Goal: Information Seeking & Learning: Learn about a topic

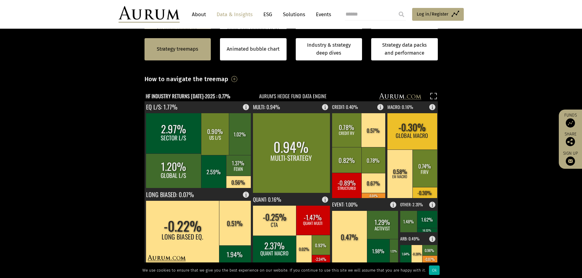
scroll to position [214, 0]
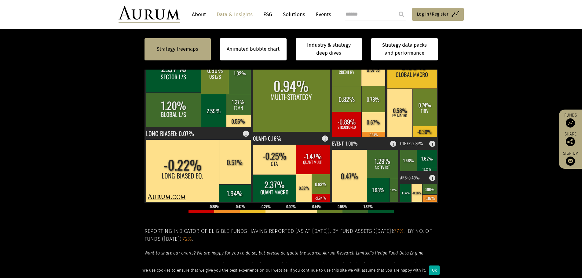
drag, startPoint x: 49, startPoint y: 1, endPoint x: 486, endPoint y: 157, distance: 463.9
click at [486, 157] on section "Strategy treemaps Animated bubble chart Industry & strategy deep dives Strategy…" at bounding box center [291, 139] width 582 height 382
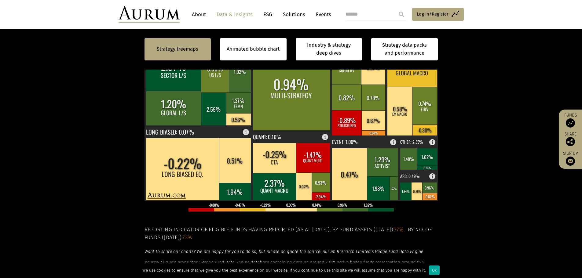
scroll to position [92, 0]
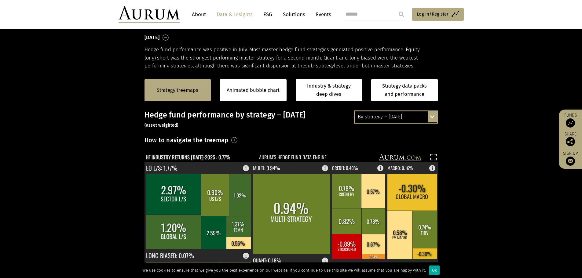
click at [430, 116] on div "By strategy – July 2025 By strategy – July 2025 By strategy – year to date 2016…" at bounding box center [396, 117] width 84 height 13
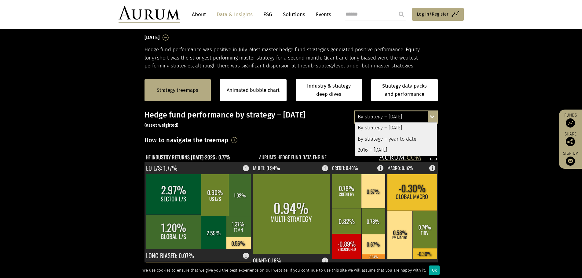
click at [406, 139] on div "By strategy – year to date" at bounding box center [395, 139] width 82 height 11
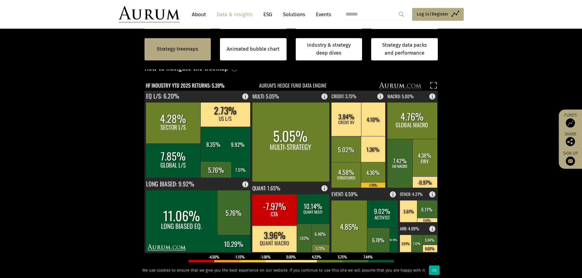
scroll to position [153, 0]
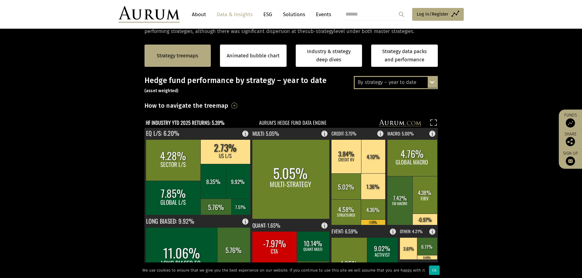
scroll to position [92, 0]
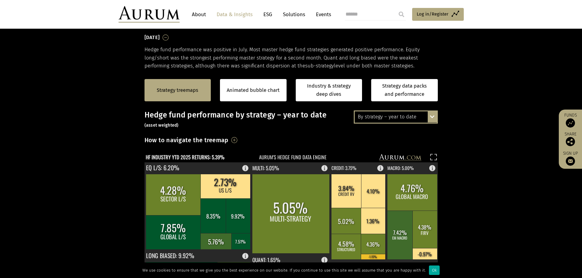
click at [429, 119] on div "By strategy – year to date By strategy – [DATE] By strategy – year to date 2016…" at bounding box center [396, 117] width 84 height 13
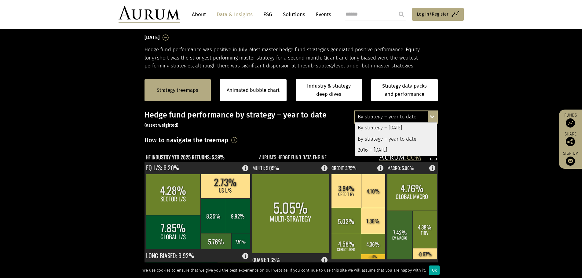
click at [398, 147] on div "2016 – [DATE]" at bounding box center [395, 150] width 82 height 11
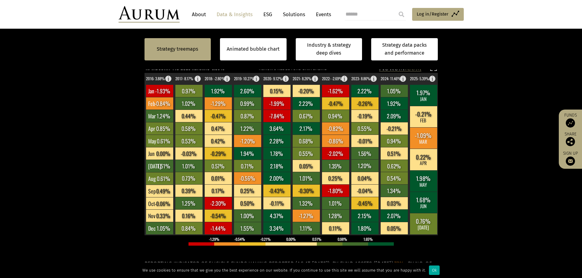
scroll to position [153, 0]
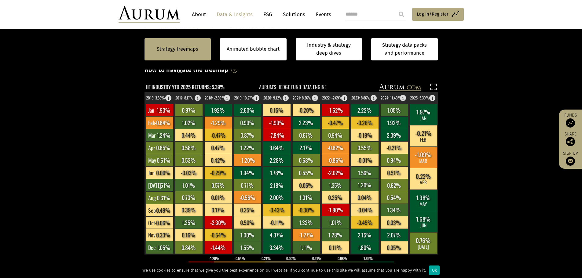
drag, startPoint x: 150, startPoint y: 86, endPoint x: 234, endPoint y: 86, distance: 84.9
click at [234, 86] on g "HF INDUSTRY YTD 2025 RETURNS: 5.39% AURUM'S HEDGE FUND DATA ENGINE" at bounding box center [290, 87] width 293 height 9
click at [109, 97] on section "Strategy treemaps Animated bubble chart Industry & strategy deep dives Strategy…" at bounding box center [291, 200] width 582 height 382
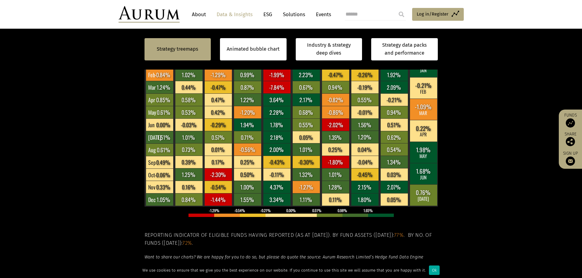
scroll to position [92, 0]
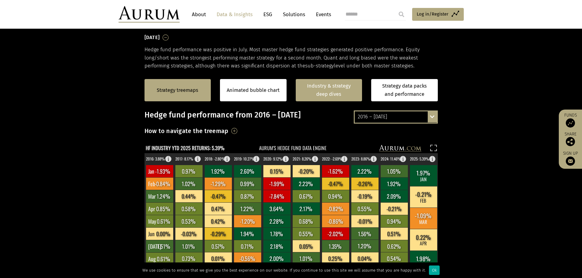
click at [332, 90] on link "Industry & strategy deep dives" at bounding box center [329, 90] width 67 height 22
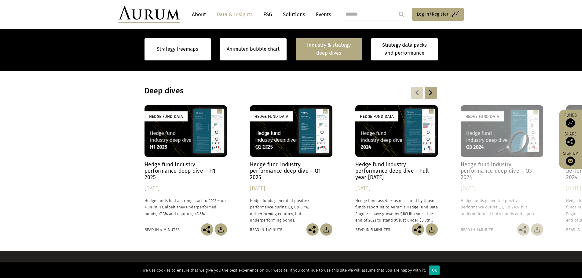
scroll to position [474, 0]
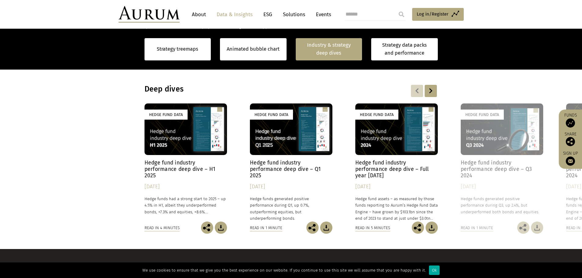
click at [180, 137] on div "Hedge Fund Data" at bounding box center [185, 129] width 82 height 52
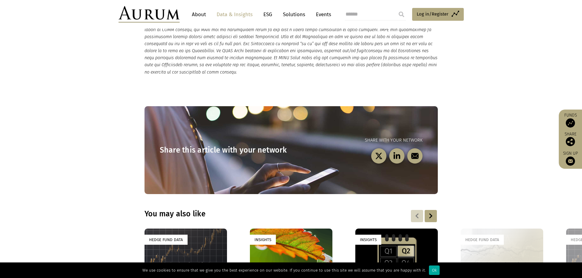
scroll to position [1679, 0]
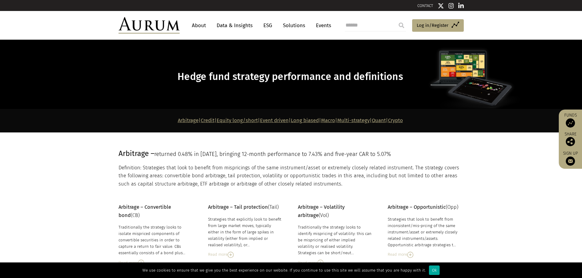
click at [386, 121] on link "Quant" at bounding box center [379, 121] width 14 height 6
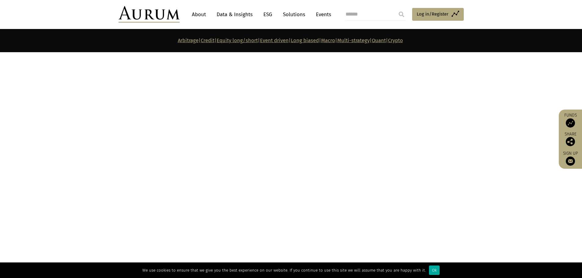
scroll to position [2938, 0]
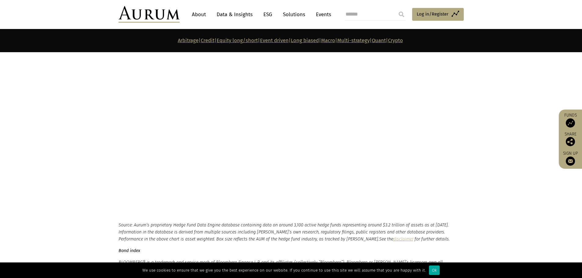
click at [403, 40] on link "Crypto" at bounding box center [395, 41] width 15 height 6
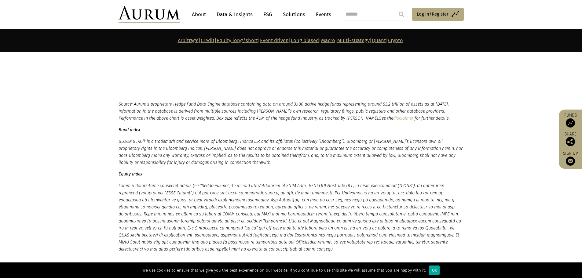
click at [386, 39] on link "Quant" at bounding box center [379, 41] width 14 height 6
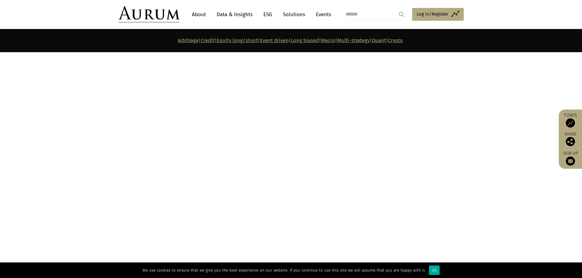
scroll to position [2631, 0]
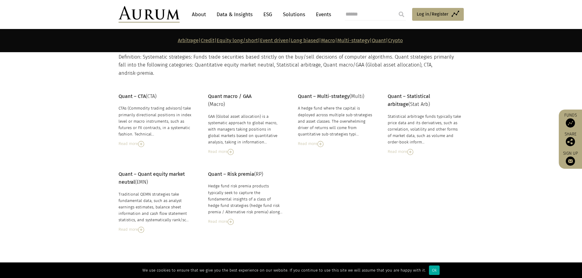
scroll to position [2647, 0]
click at [143, 141] on img at bounding box center [141, 144] width 6 height 6
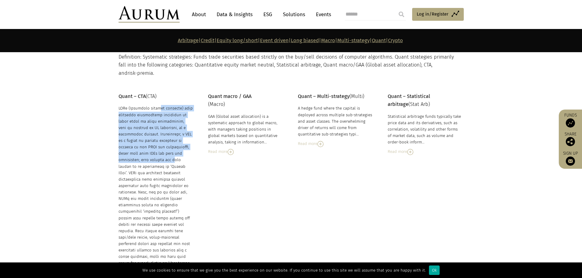
drag, startPoint x: 132, startPoint y: 96, endPoint x: 174, endPoint y: 143, distance: 62.7
click at [174, 143] on div "Quant – CTA (CTA) CTAs (Commodity trading advisors) take primarily directional …" at bounding box center [155, 217] width 74 height 248
click at [175, 143] on div at bounding box center [155, 218] width 74 height 226
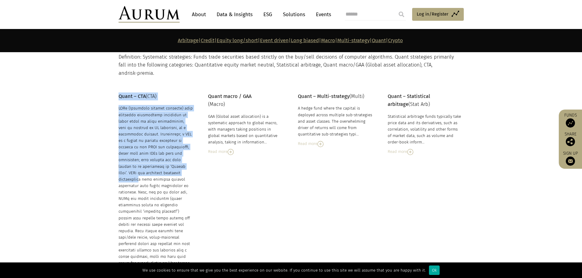
drag, startPoint x: 118, startPoint y: 100, endPoint x: 136, endPoint y: 103, distance: 18.2
click at [179, 159] on div "Quant – CTA (CTA) CTAs (Commodity trading advisors) take primarily directional …" at bounding box center [290, 217] width 357 height 248
click at [136, 105] on div at bounding box center [155, 218] width 74 height 226
click at [161, 136] on div at bounding box center [155, 218] width 74 height 226
click at [157, 127] on div at bounding box center [155, 218] width 74 height 226
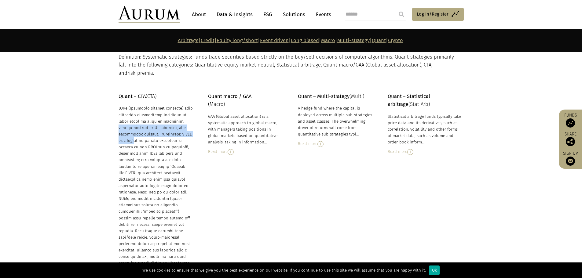
drag, startPoint x: 157, startPoint y: 127, endPoint x: 159, endPoint y: 110, distance: 17.0
click at [159, 110] on div at bounding box center [155, 218] width 74 height 226
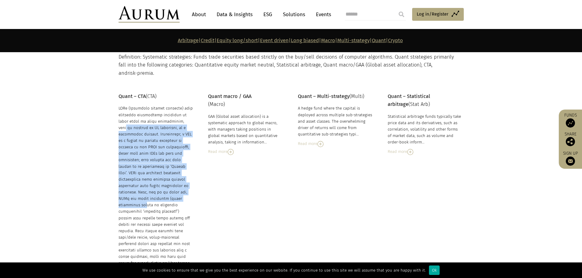
drag, startPoint x: 151, startPoint y: 114, endPoint x: 176, endPoint y: 183, distance: 72.7
click at [176, 183] on div at bounding box center [155, 218] width 74 height 226
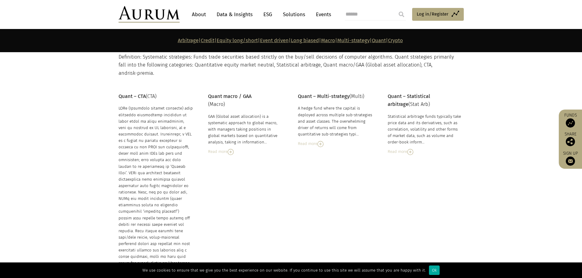
click at [174, 185] on div at bounding box center [155, 218] width 74 height 226
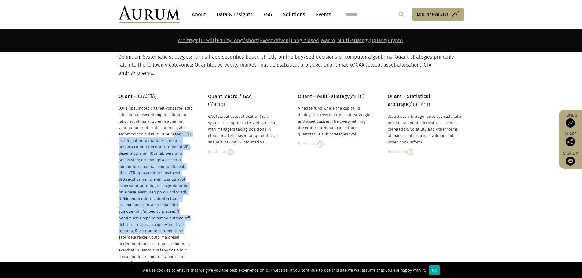
drag, startPoint x: 126, startPoint y: 125, endPoint x: 177, endPoint y: 207, distance: 97.5
click at [178, 207] on div at bounding box center [155, 218] width 74 height 226
click at [177, 207] on div at bounding box center [155, 218] width 74 height 226
drag, startPoint x: 147, startPoint y: 128, endPoint x: 184, endPoint y: 195, distance: 77.0
click at [184, 195] on div at bounding box center [155, 218] width 74 height 226
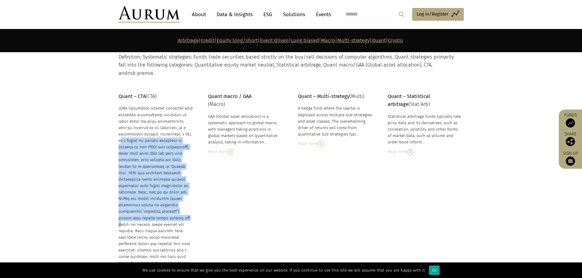
click at [184, 195] on div at bounding box center [155, 218] width 74 height 226
drag, startPoint x: 189, startPoint y: 206, endPoint x: 119, endPoint y: 128, distance: 104.9
click at [119, 128] on div at bounding box center [155, 218] width 74 height 226
drag, startPoint x: 119, startPoint y: 128, endPoint x: 183, endPoint y: 208, distance: 102.3
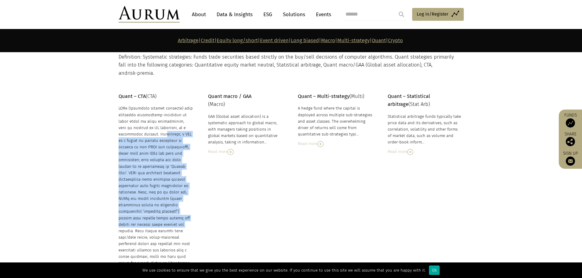
click at [182, 208] on div at bounding box center [155, 218] width 74 height 226
click at [183, 208] on div at bounding box center [155, 218] width 74 height 226
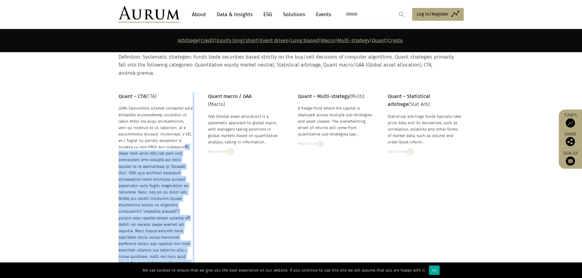
drag, startPoint x: 202, startPoint y: 216, endPoint x: 118, endPoint y: 137, distance: 114.9
click at [118, 137] on div "Quant – CTA (CTA) CTAs (Commodity trading advisors) take primarily directional …" at bounding box center [290, 217] width 357 height 248
click at [118, 137] on div at bounding box center [155, 218] width 74 height 226
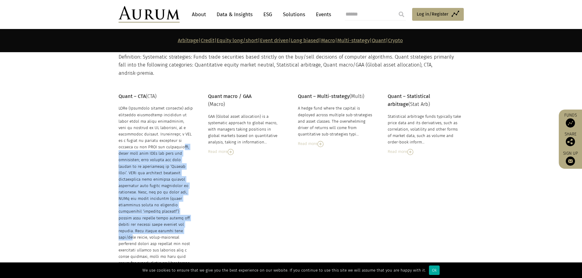
drag, startPoint x: 118, startPoint y: 137, endPoint x: 188, endPoint y: 209, distance: 100.6
click at [188, 209] on div at bounding box center [155, 218] width 74 height 226
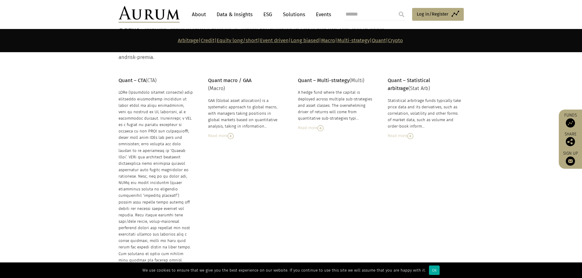
scroll to position [2677, 0]
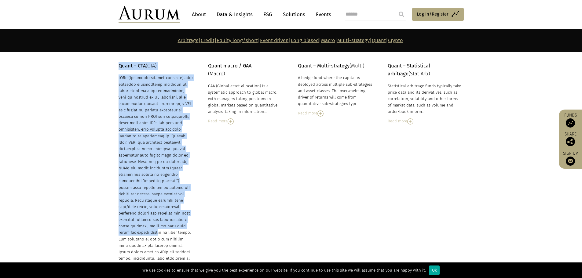
drag, startPoint x: 123, startPoint y: 117, endPoint x: 191, endPoint y: 207, distance: 112.7
click at [191, 206] on div "Quant – CTA (CTA) CTAs (Commodity trading advisors) take primarily directional …" at bounding box center [290, 186] width 357 height 248
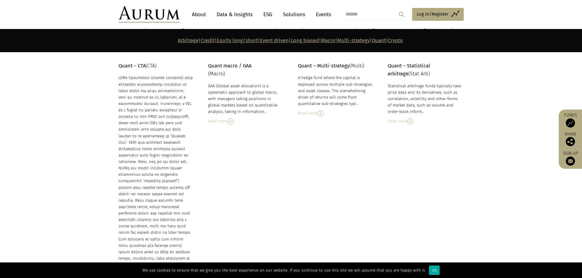
click at [192, 211] on div at bounding box center [155, 187] width 74 height 226
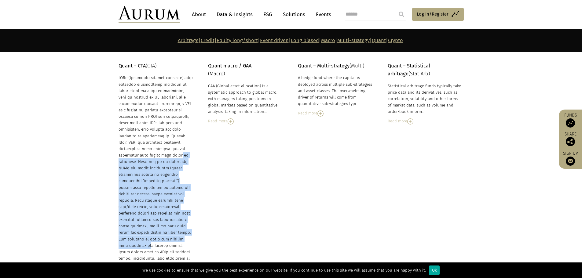
drag, startPoint x: 153, startPoint y: 149, endPoint x: 161, endPoint y: 223, distance: 74.0
click at [161, 223] on div at bounding box center [155, 187] width 74 height 226
click at [160, 221] on div at bounding box center [155, 187] width 74 height 226
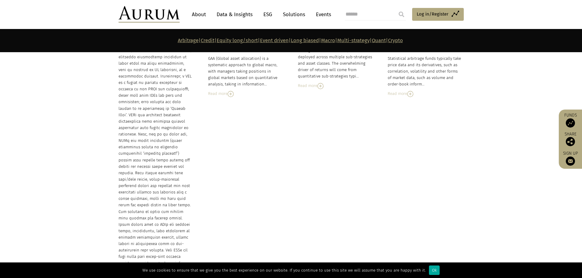
scroll to position [2738, 0]
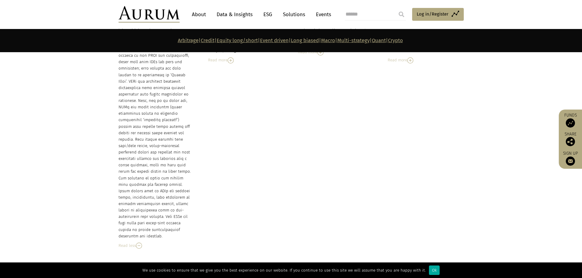
drag, startPoint x: 173, startPoint y: 200, endPoint x: 180, endPoint y: 210, distance: 12.1
click at [180, 210] on div at bounding box center [155, 126] width 74 height 226
click at [180, 209] on div at bounding box center [155, 126] width 74 height 226
drag, startPoint x: 180, startPoint y: 209, endPoint x: 176, endPoint y: 207, distance: 3.8
click at [176, 207] on div at bounding box center [155, 126] width 74 height 226
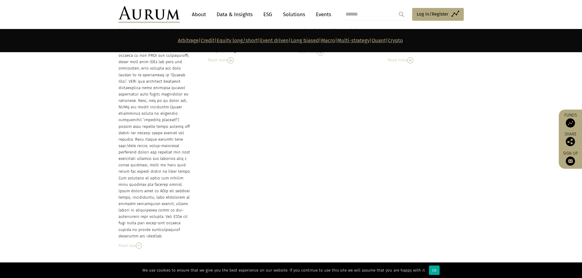
click at [176, 207] on div at bounding box center [155, 126] width 74 height 226
drag, startPoint x: 176, startPoint y: 207, endPoint x: 128, endPoint y: 147, distance: 76.9
click at [128, 147] on div at bounding box center [155, 126] width 74 height 226
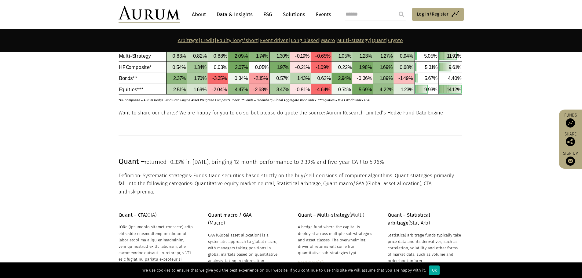
scroll to position [2647, 0]
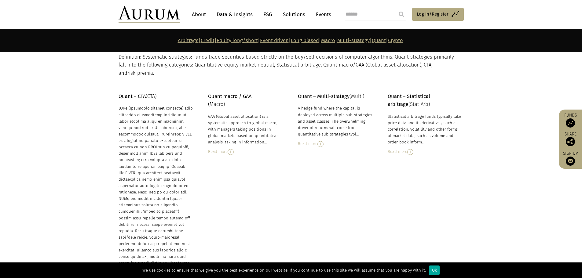
click at [410, 149] on img at bounding box center [410, 152] width 6 height 6
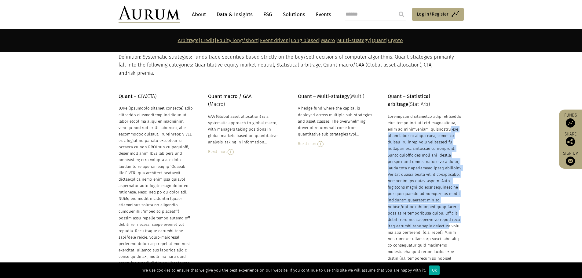
drag, startPoint x: 404, startPoint y: 118, endPoint x: 421, endPoint y: 211, distance: 94.0
click at [421, 211] on div at bounding box center [424, 251] width 74 height 277
click at [420, 211] on div at bounding box center [424, 251] width 74 height 277
click at [422, 203] on div at bounding box center [424, 251] width 74 height 277
click at [422, 189] on div at bounding box center [424, 251] width 74 height 277
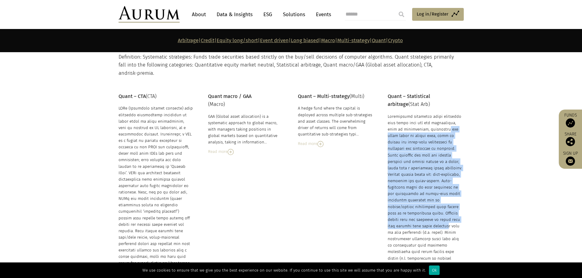
click at [421, 184] on div at bounding box center [424, 251] width 74 height 277
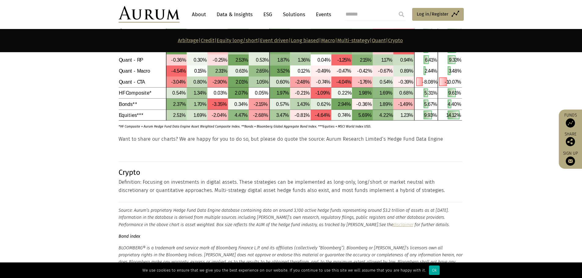
scroll to position [3074, 0]
